Goal: Transaction & Acquisition: Purchase product/service

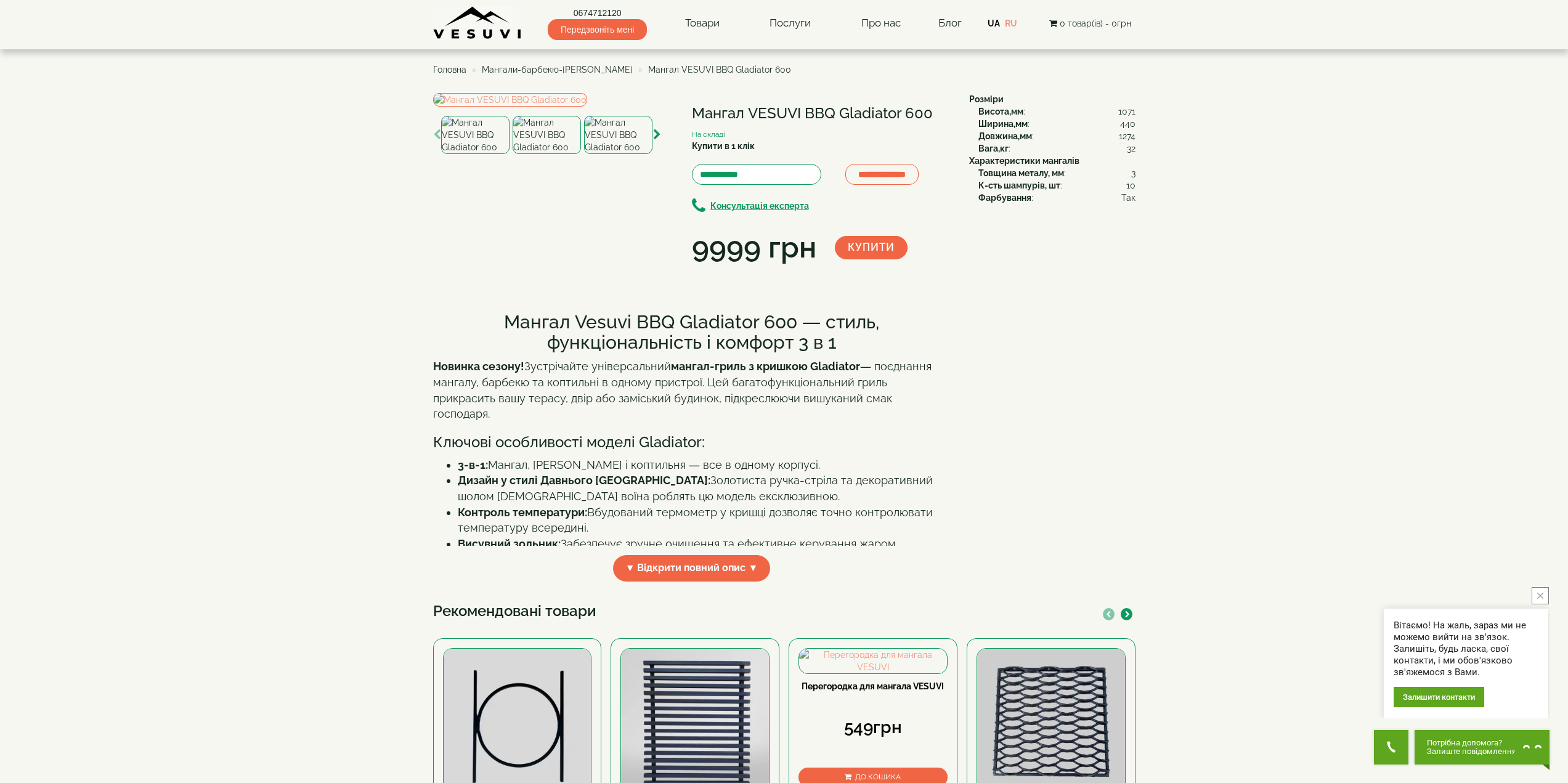
click at [494, 68] on span "Мангали-барбекю-гриль VESUVI" at bounding box center [557, 69] width 151 height 10
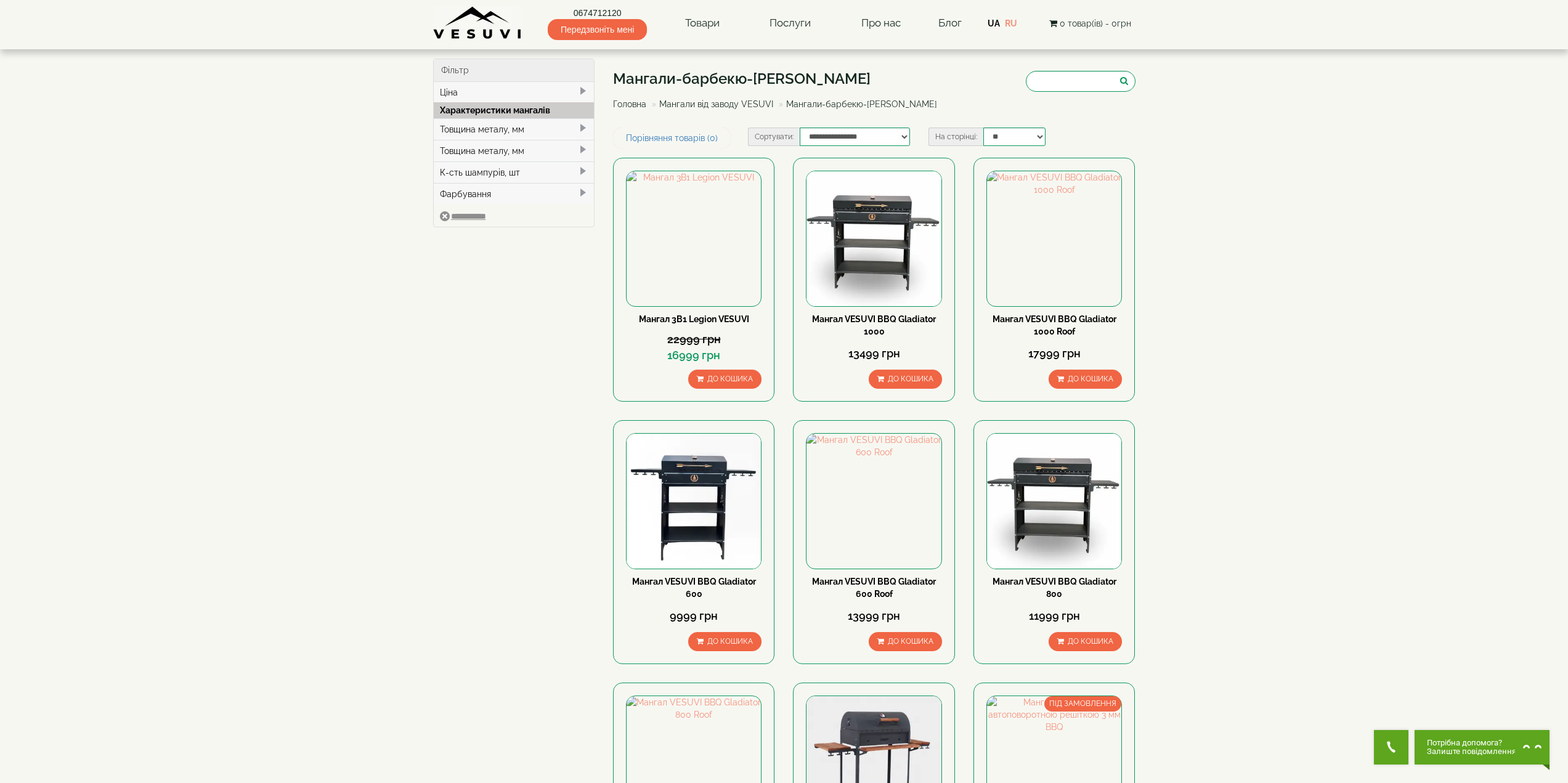
click at [508, 154] on div "Товщина металу, мм" at bounding box center [513, 151] width 160 height 22
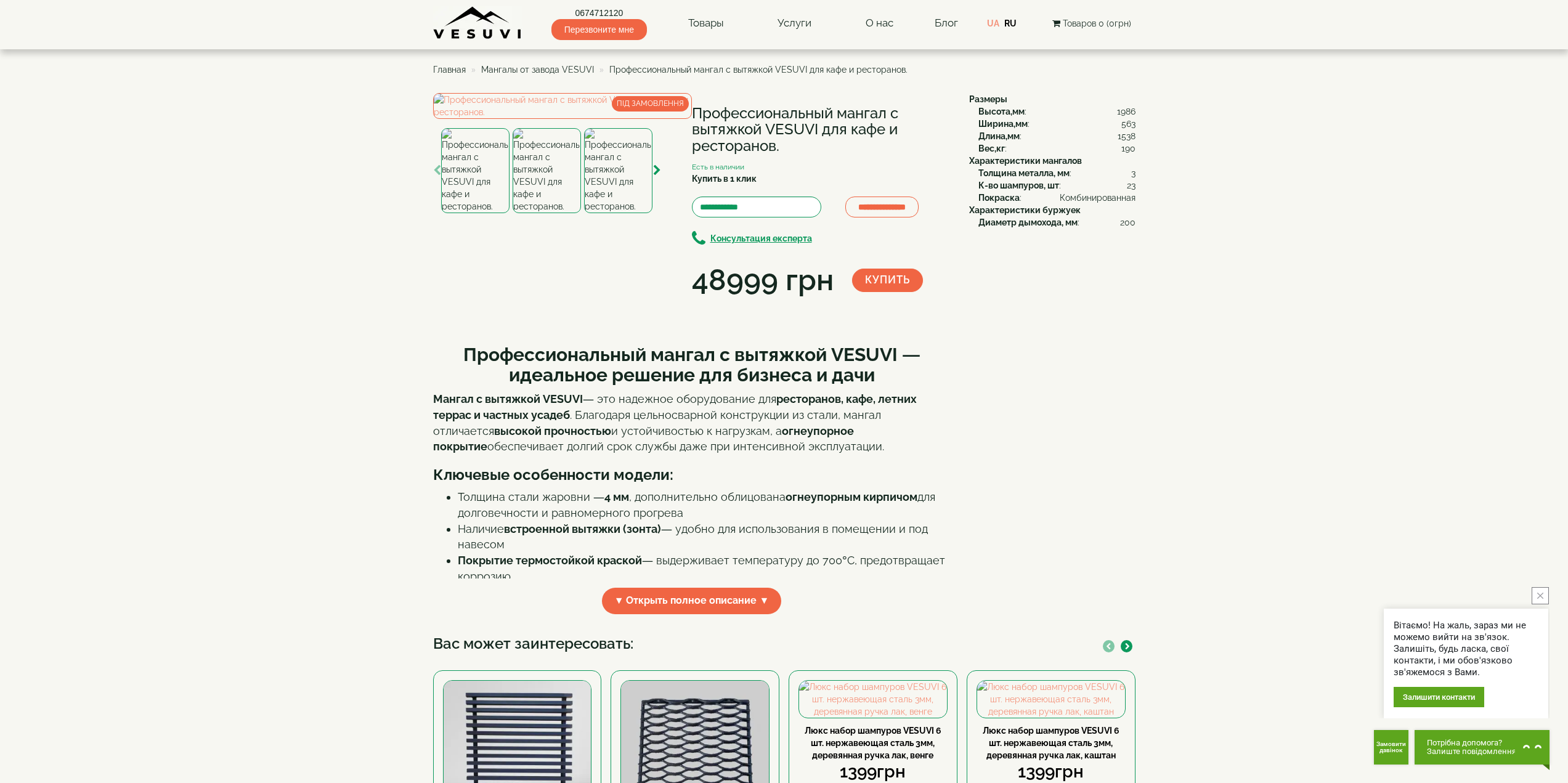
click at [602, 213] on img at bounding box center [618, 170] width 68 height 85
click at [547, 213] on img at bounding box center [547, 170] width 68 height 85
click at [481, 213] on img at bounding box center [475, 170] width 68 height 85
click at [643, 213] on img at bounding box center [618, 170] width 68 height 85
